Goal: Task Accomplishment & Management: Manage account settings

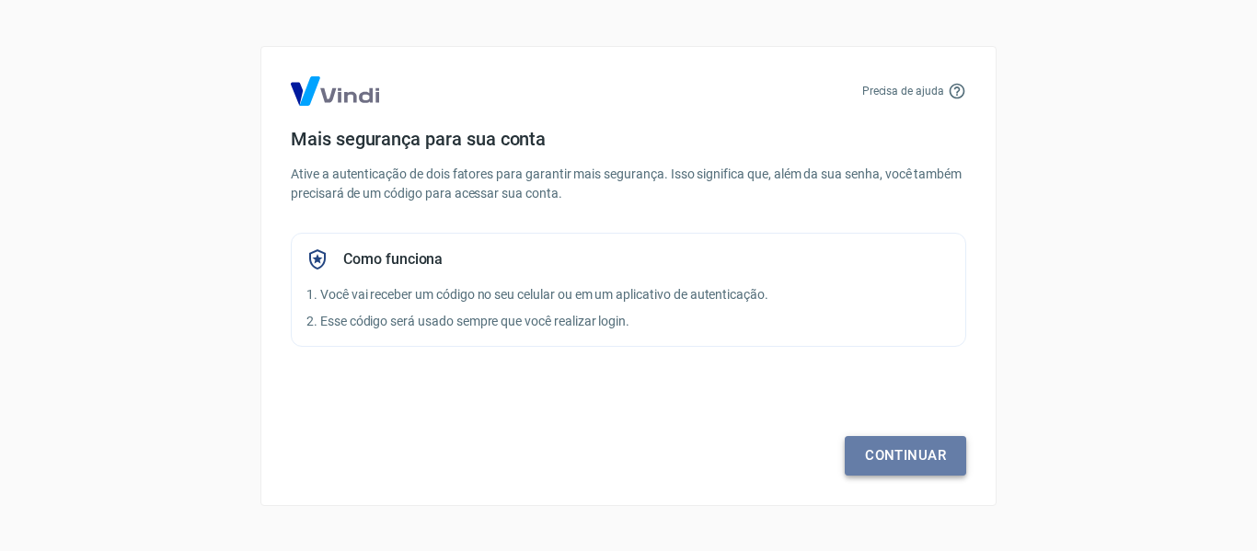
click at [905, 443] on link "Continuar" at bounding box center [905, 455] width 121 height 39
